Goal: Transaction & Acquisition: Purchase product/service

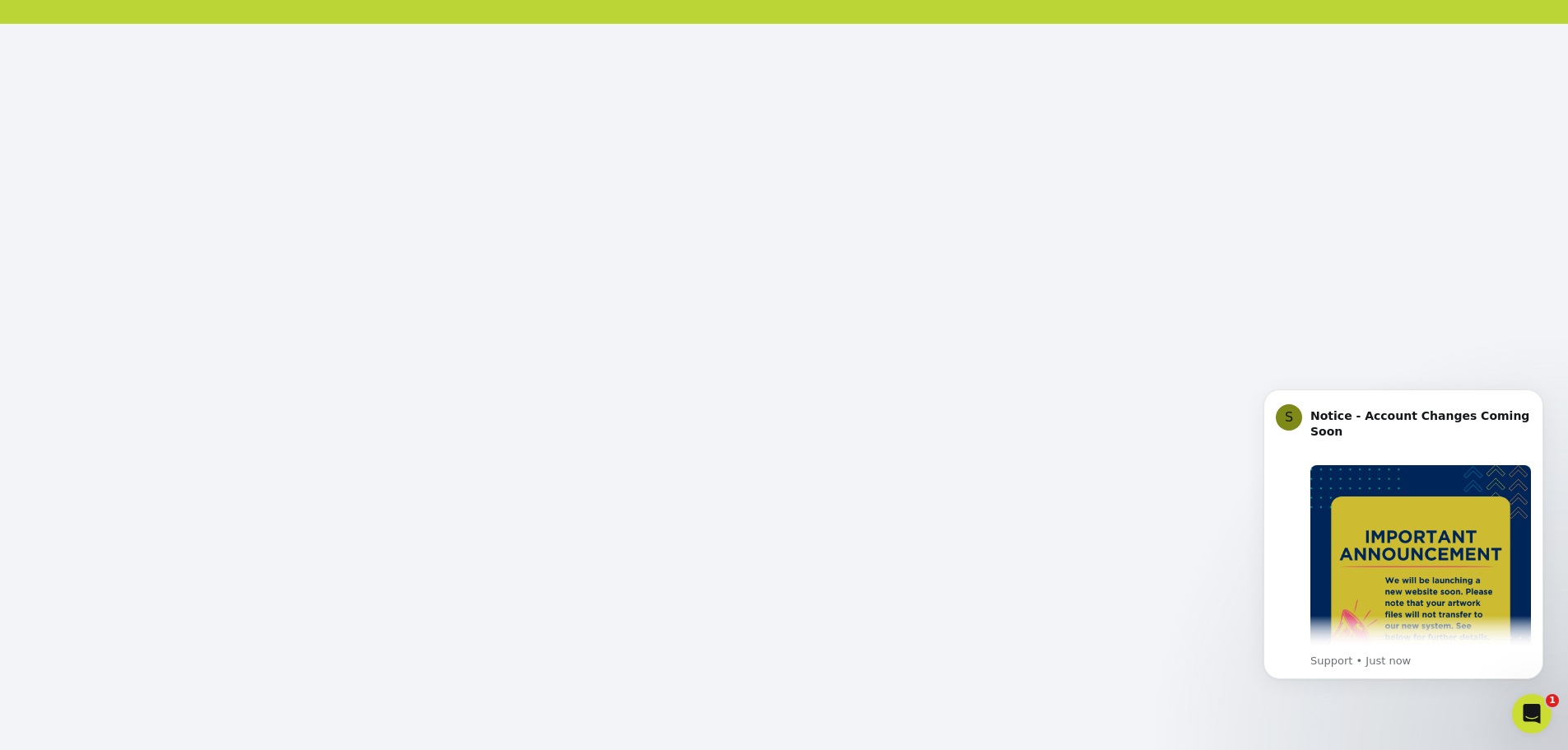
scroll to position [179, 0]
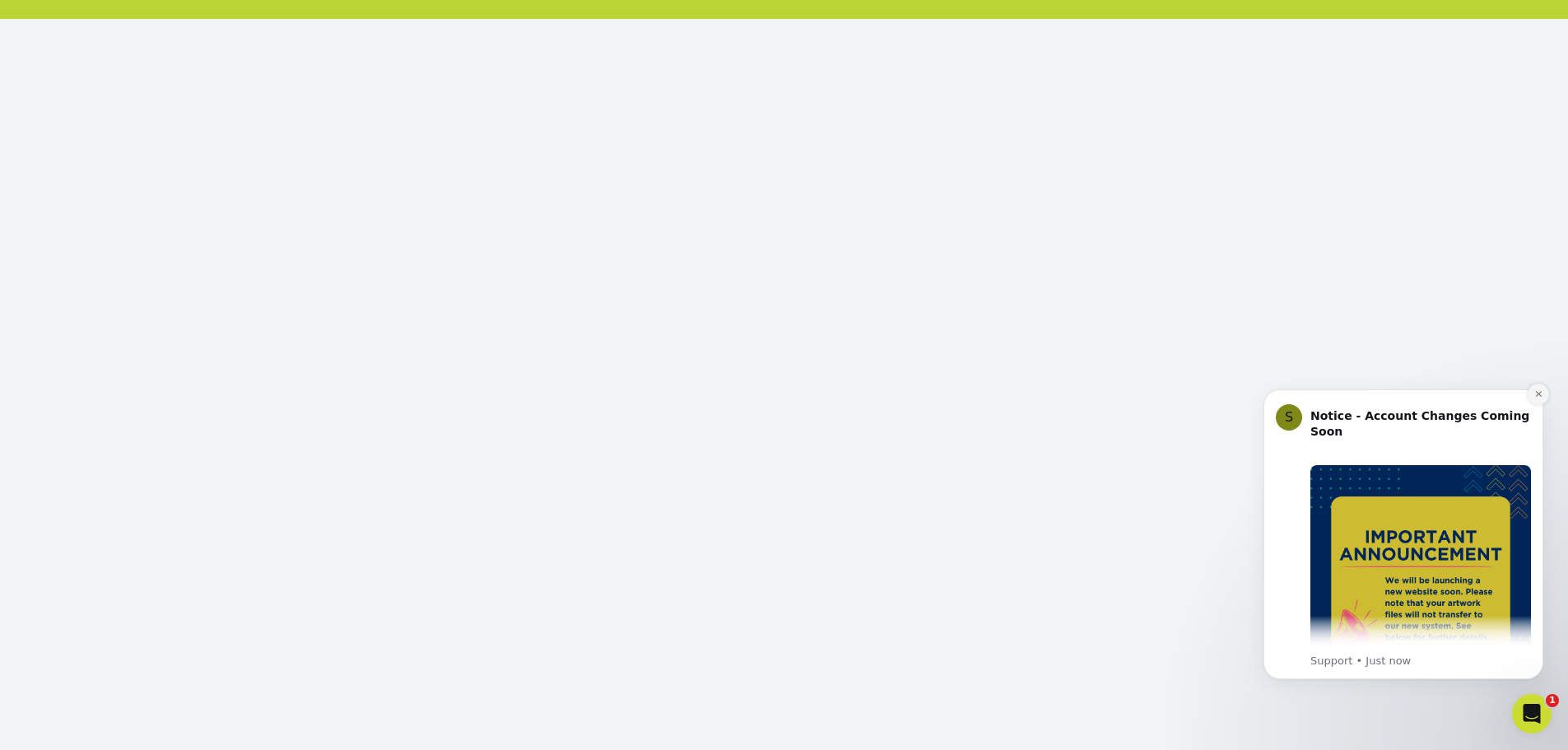
click at [1542, 390] on icon "Dismiss notification" at bounding box center [1538, 394] width 9 height 9
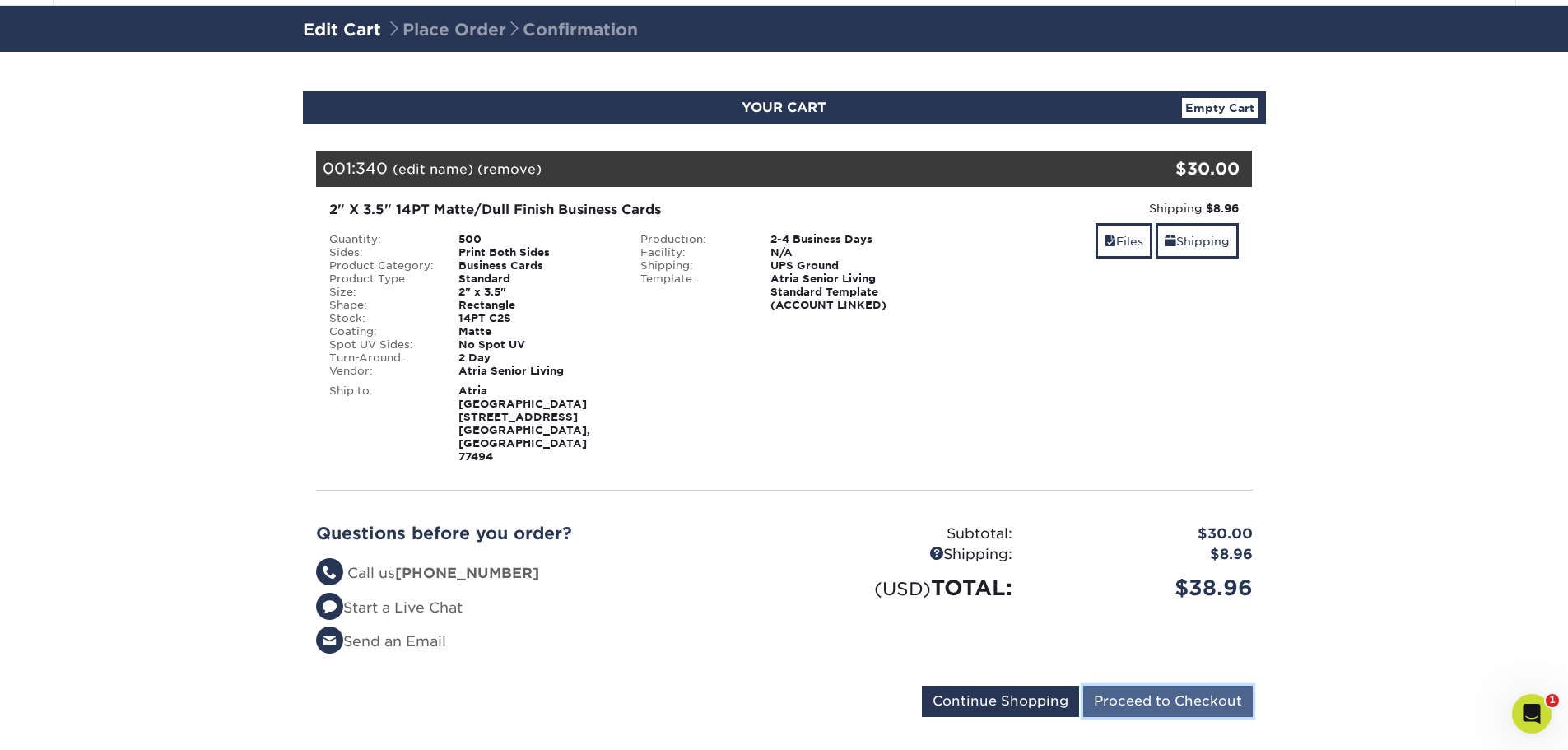
click at [1206, 686] on input "Proceed to Checkout" at bounding box center [1168, 702] width 170 height 32
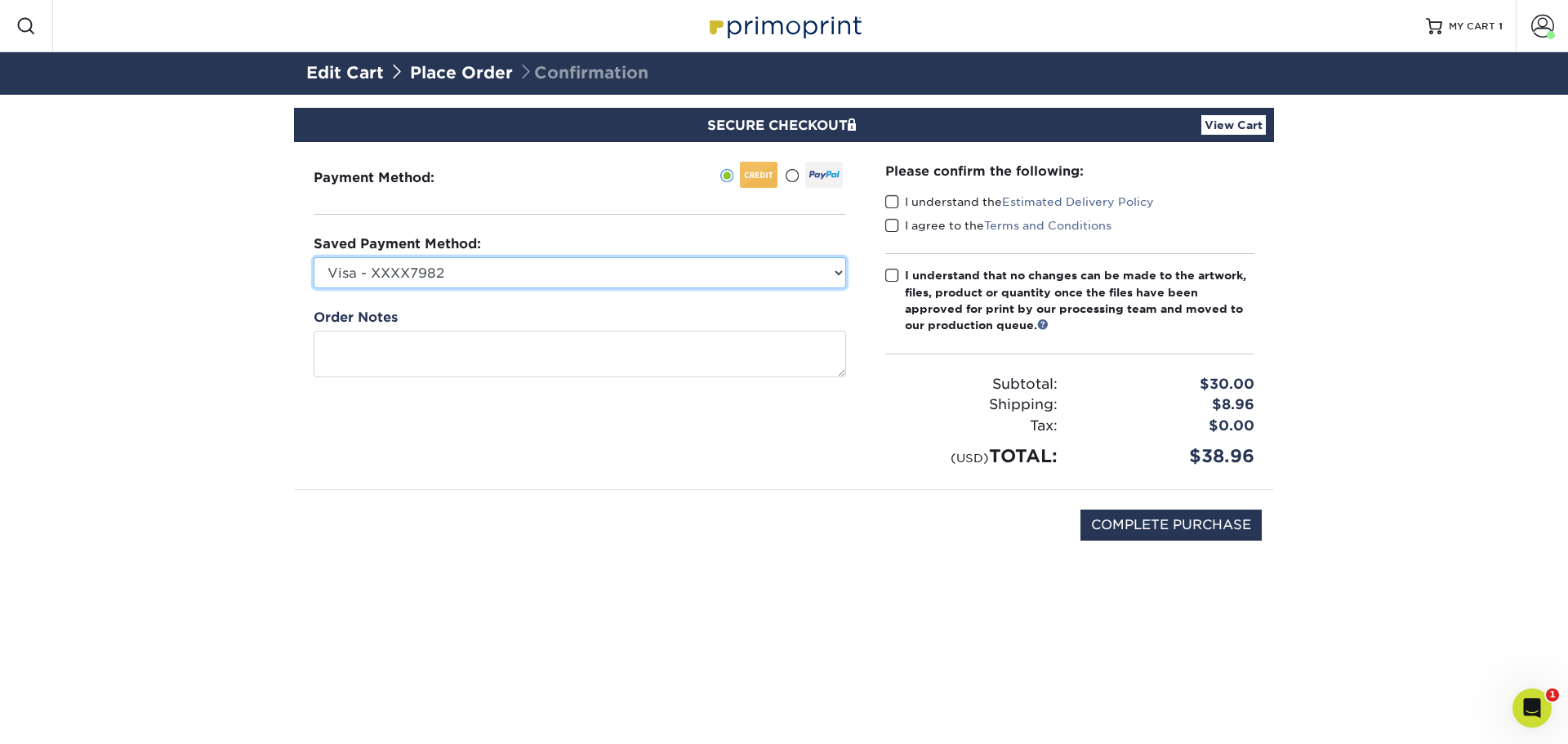
click at [382, 273] on select "Visa - XXXX7982 Visa - XXXX3928 Visa - XXXX3870 Visa - XXXX8738 Visa - XXXX0273…" at bounding box center [580, 272] width 533 height 31
select select "65750"
click at [314, 257] on select "Visa - XXXX7982 Visa - XXXX3928 Visa - XXXX3870 Visa - XXXX8738 Visa - XXXX0273…" at bounding box center [580, 272] width 533 height 31
click at [896, 197] on span at bounding box center [892, 201] width 14 height 16
click at [0, 0] on input "I understand the Estimated Delivery Policy" at bounding box center [0, 0] width 0 height 0
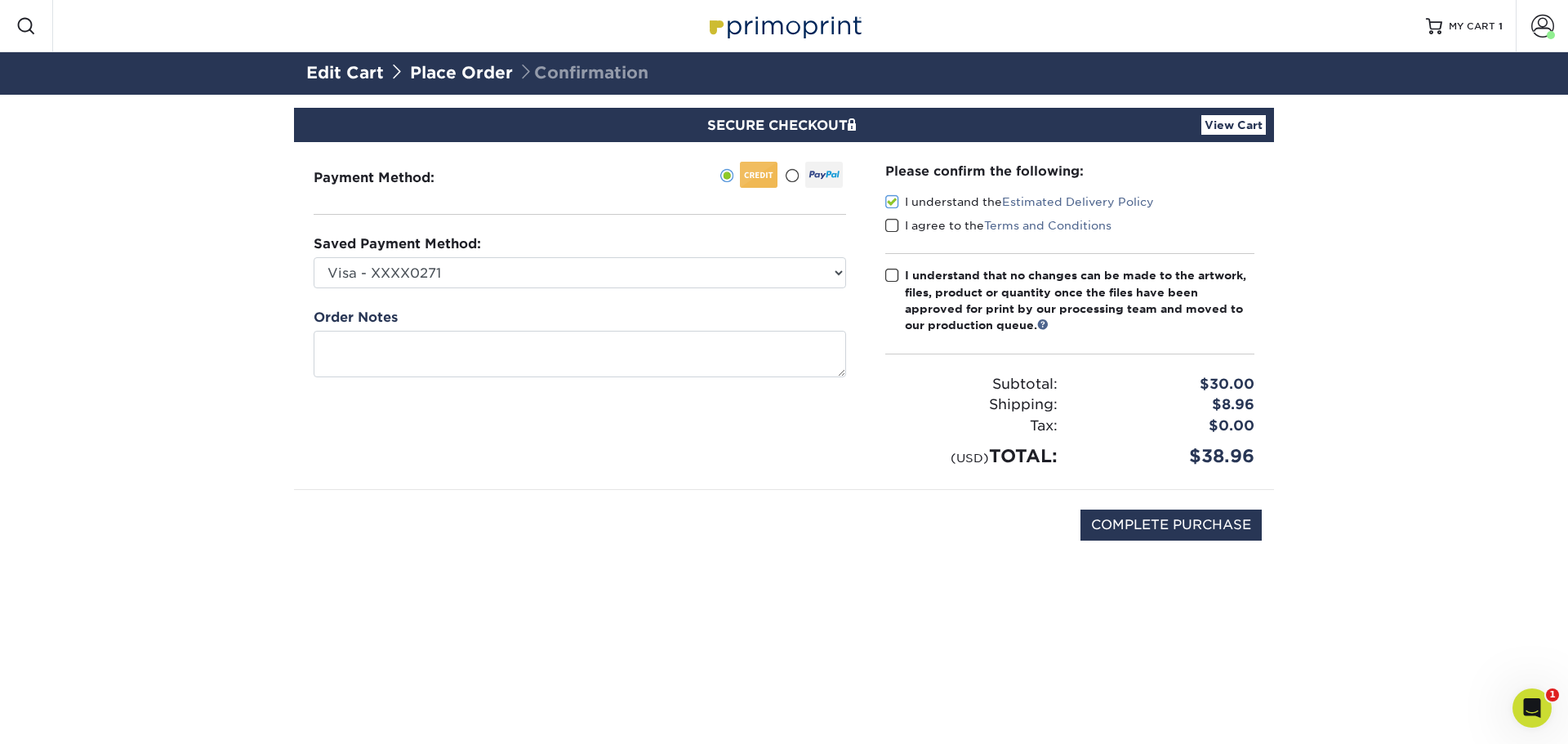
click at [893, 227] on span at bounding box center [892, 225] width 14 height 16
click at [0, 0] on input "I agree to the Terms and Conditions" at bounding box center [0, 0] width 0 height 0
click at [892, 274] on span at bounding box center [892, 275] width 14 height 16
click at [0, 0] on input "I understand that no changes can be made to the artwork, files, product or quan…" at bounding box center [0, 0] width 0 height 0
click at [1188, 531] on input "COMPLETE PURCHASE" at bounding box center [1171, 525] width 182 height 31
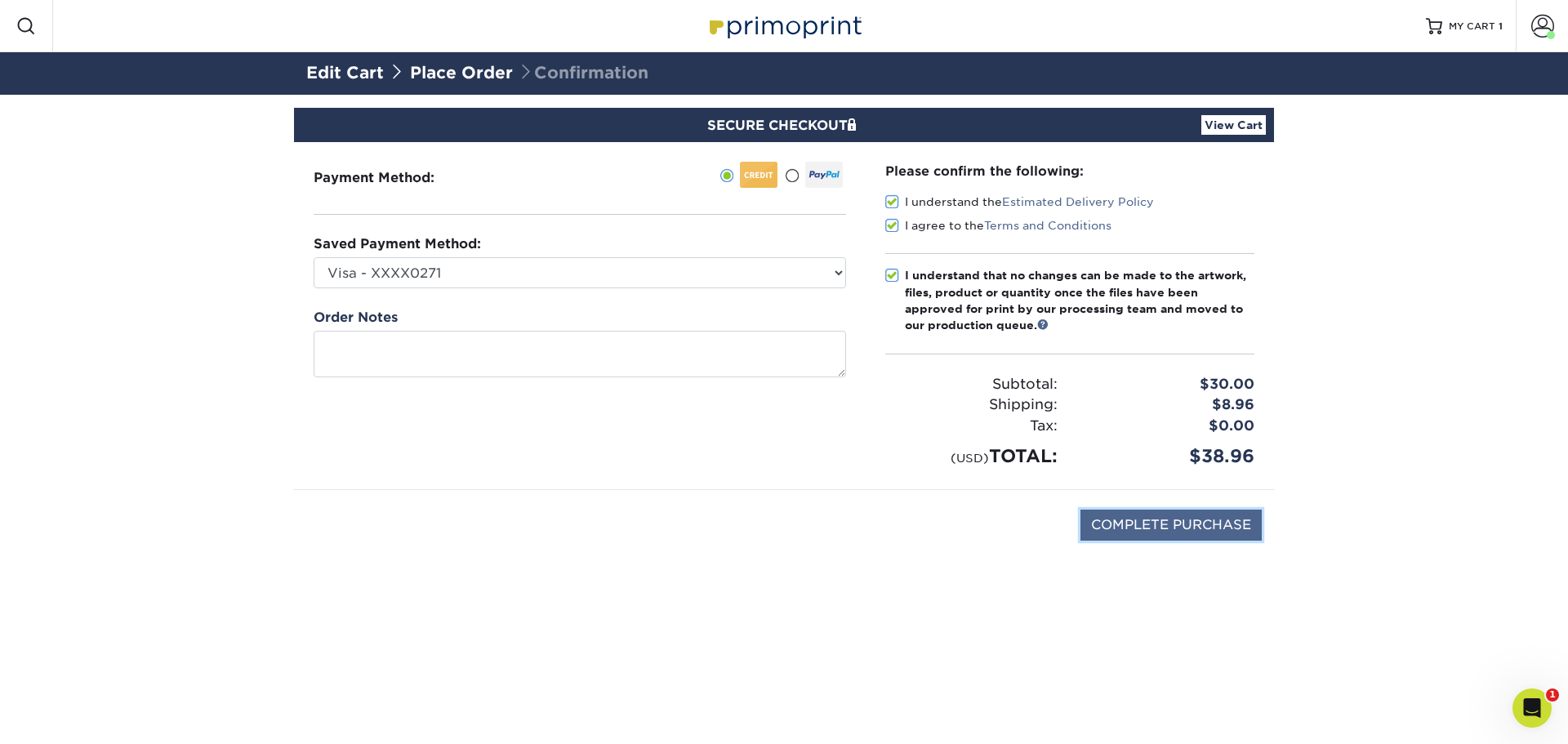
type input "PROCESSING, PLEASE WAIT..."
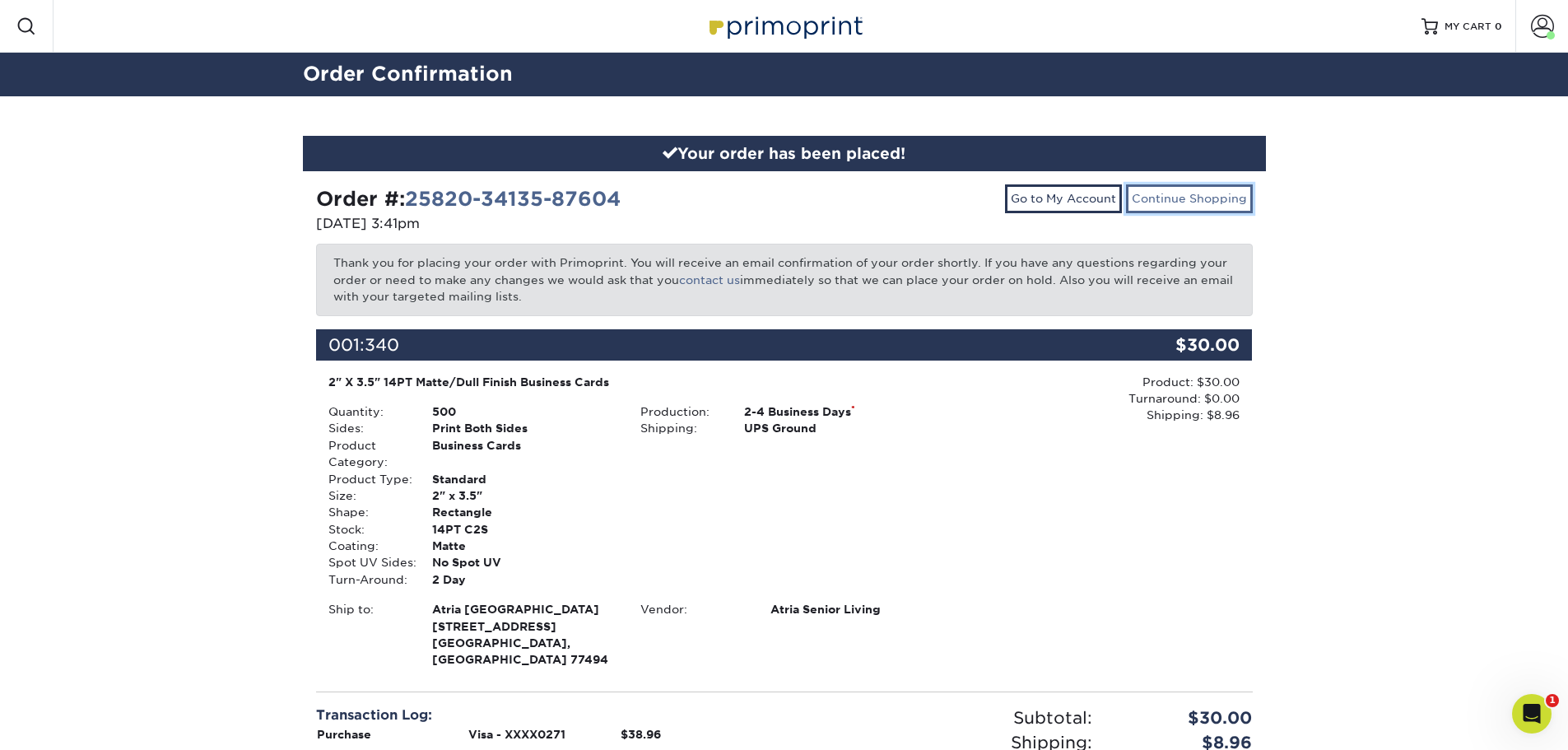
click at [1187, 197] on link "Continue Shopping" at bounding box center [1189, 198] width 127 height 28
